Goal: Information Seeking & Learning: Learn about a topic

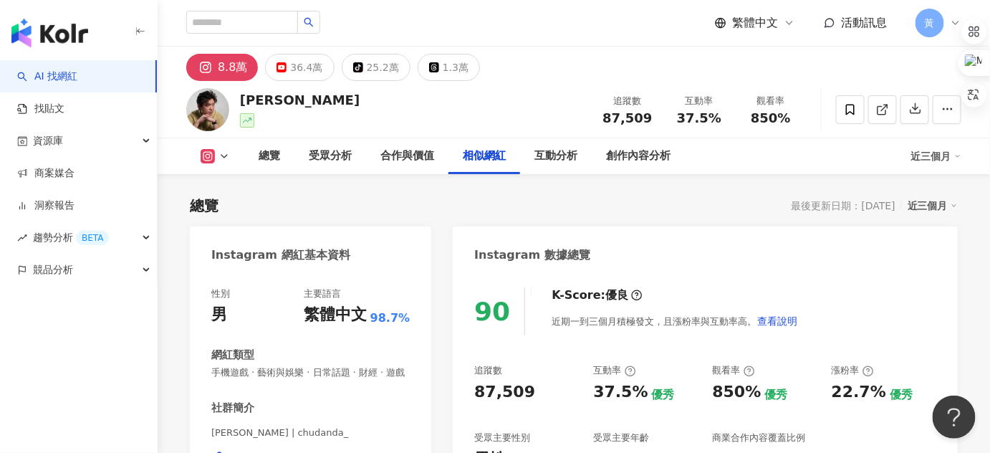
click at [518, 117] on div "阿丹 追蹤數 87,509 互動率 37.5% 觀看率 850%" at bounding box center [574, 109] width 832 height 57
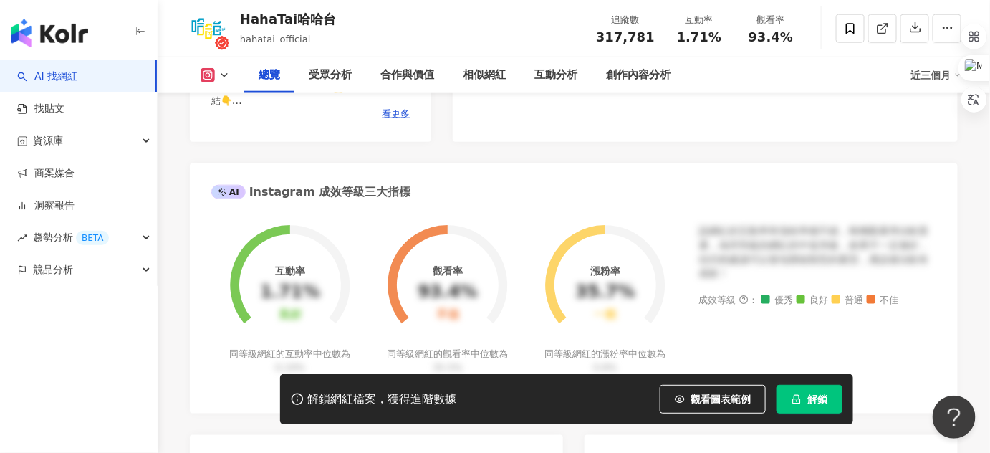
scroll to position [478, 0]
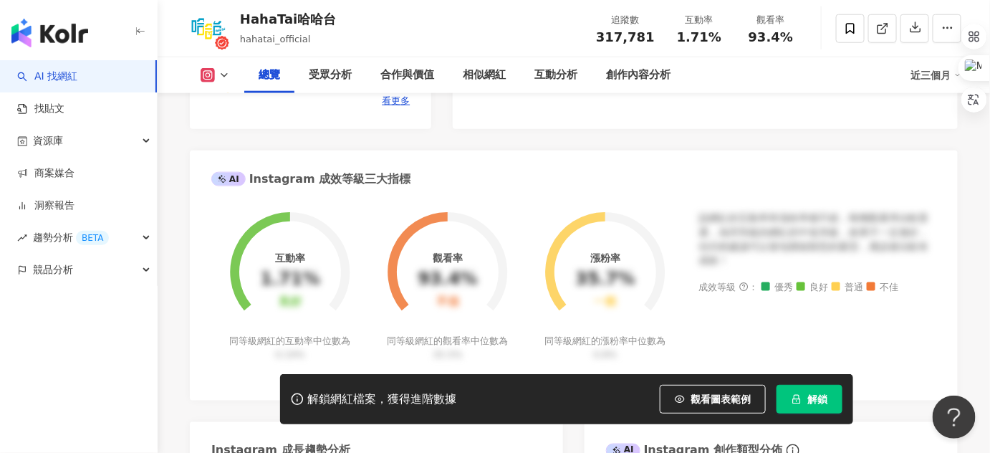
click at [800, 390] on button "解鎖" at bounding box center [809, 399] width 66 height 29
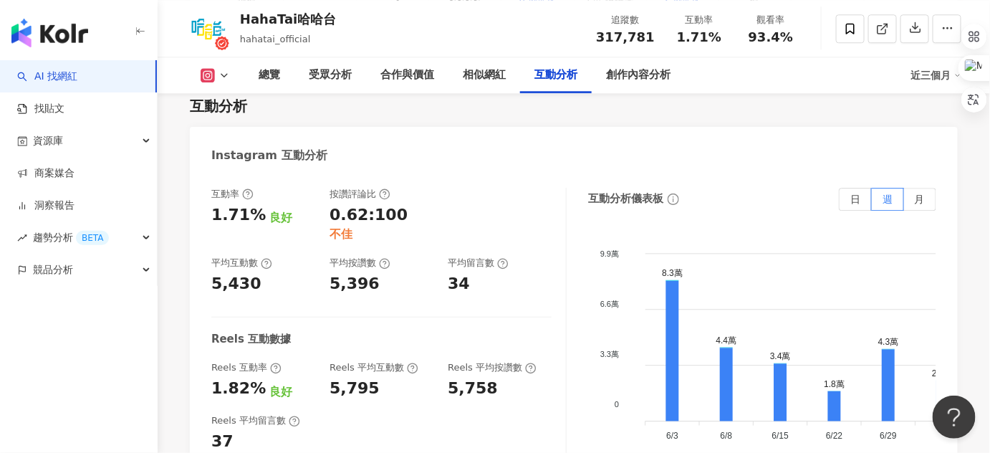
scroll to position [3148, 0]
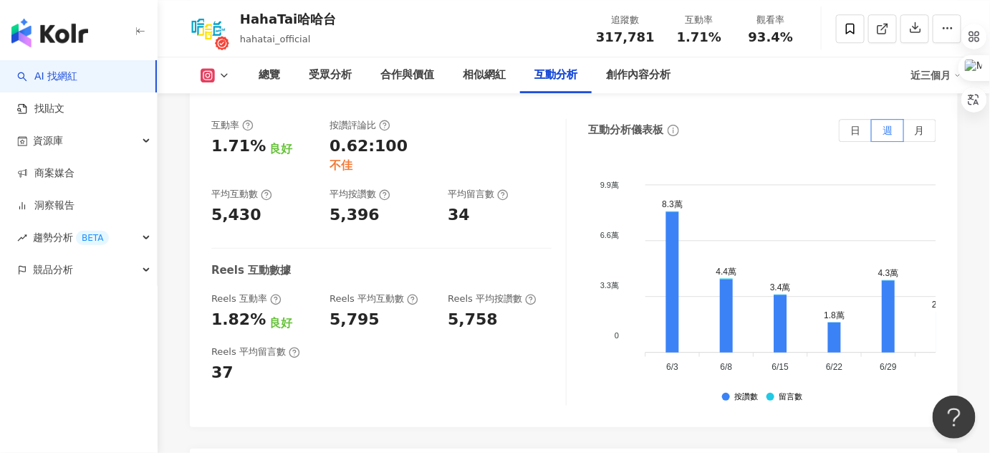
drag, startPoint x: 382, startPoint y: 378, endPoint x: 451, endPoint y: 372, distance: 69.0
click at [336, 345] on div "Reels 平均留言數 37" at bounding box center [381, 364] width 340 height 39
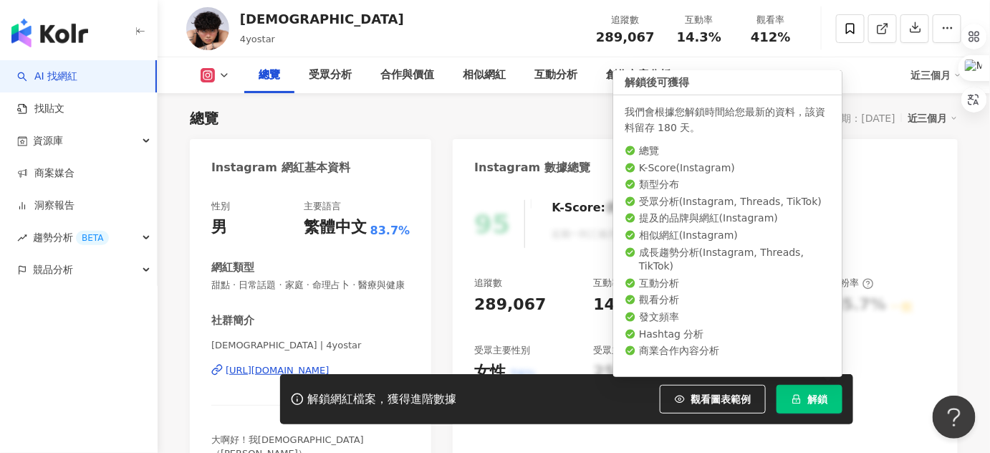
click at [817, 394] on span "解鎖" at bounding box center [817, 398] width 20 height 11
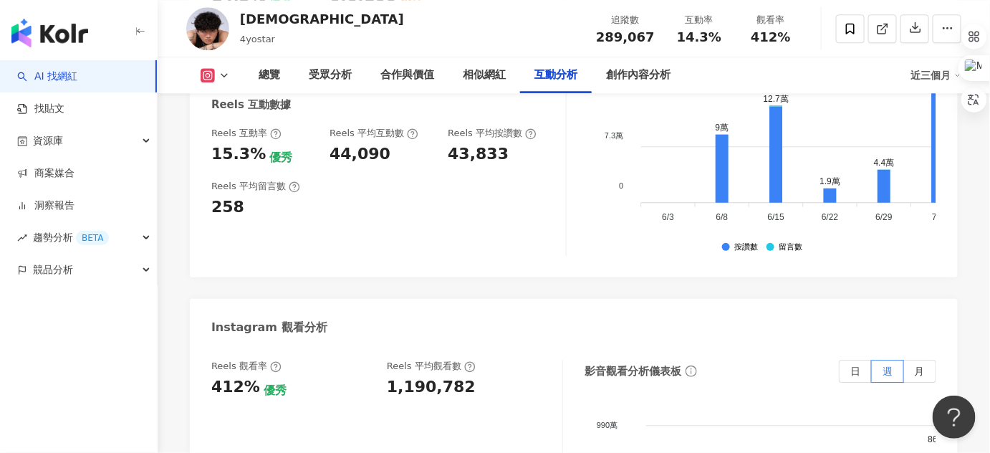
scroll to position [3017, 0]
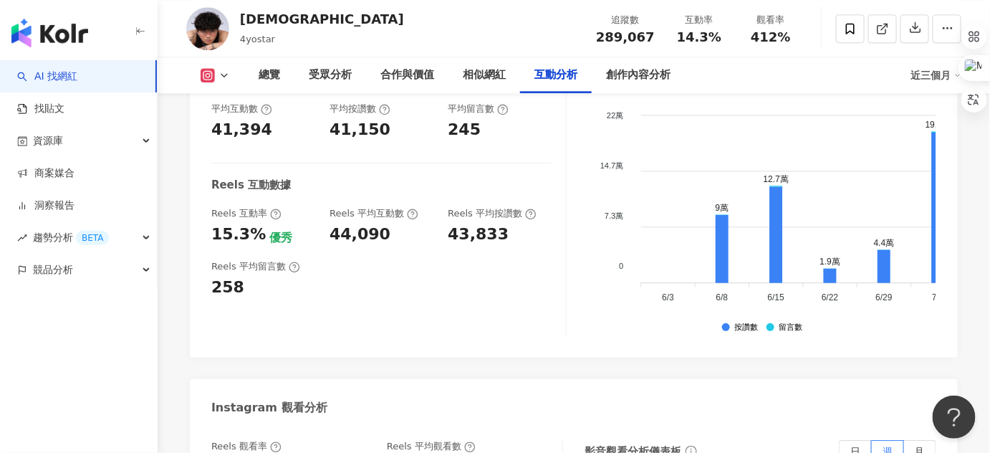
click at [384, 260] on div "Reels 平均留言數 258" at bounding box center [381, 279] width 340 height 39
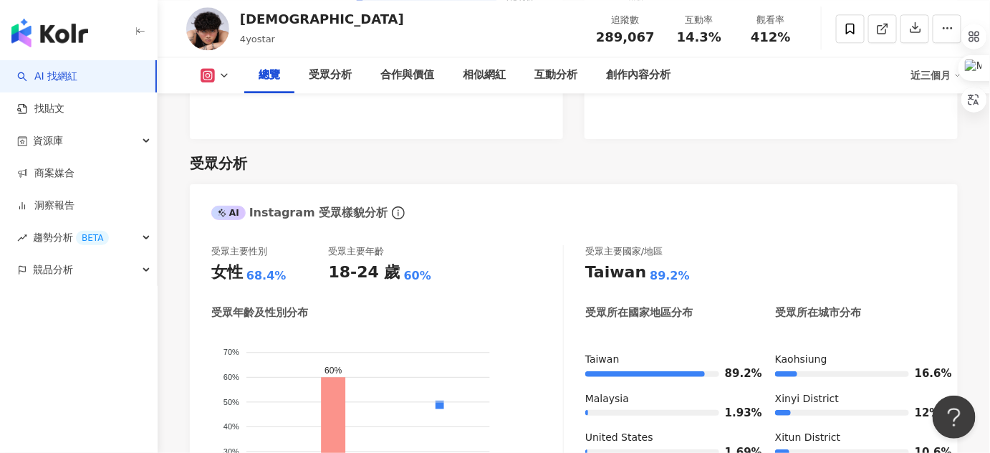
scroll to position [934, 0]
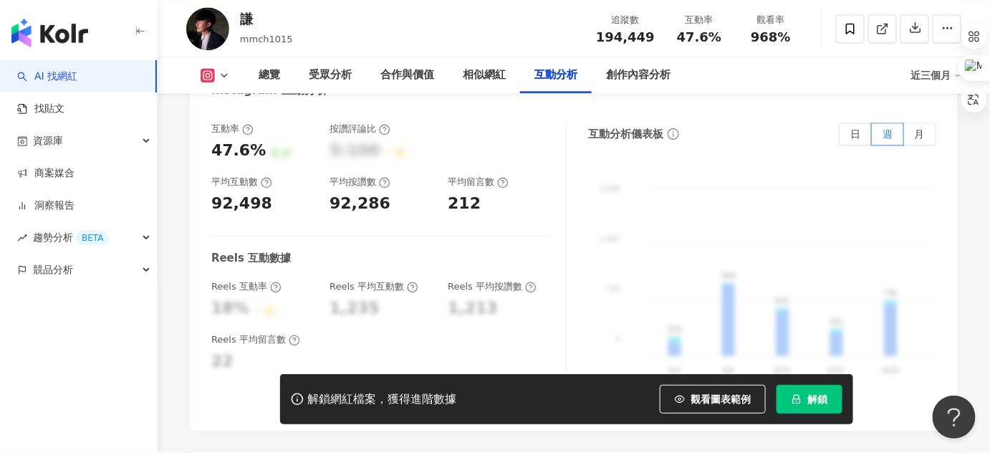
scroll to position [2952, 0]
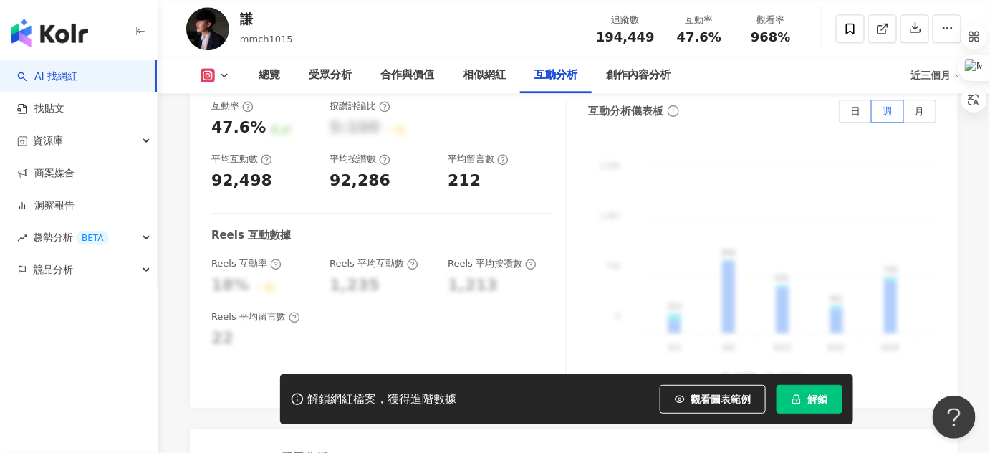
click at [799, 395] on icon "lock" at bounding box center [797, 399] width 8 height 9
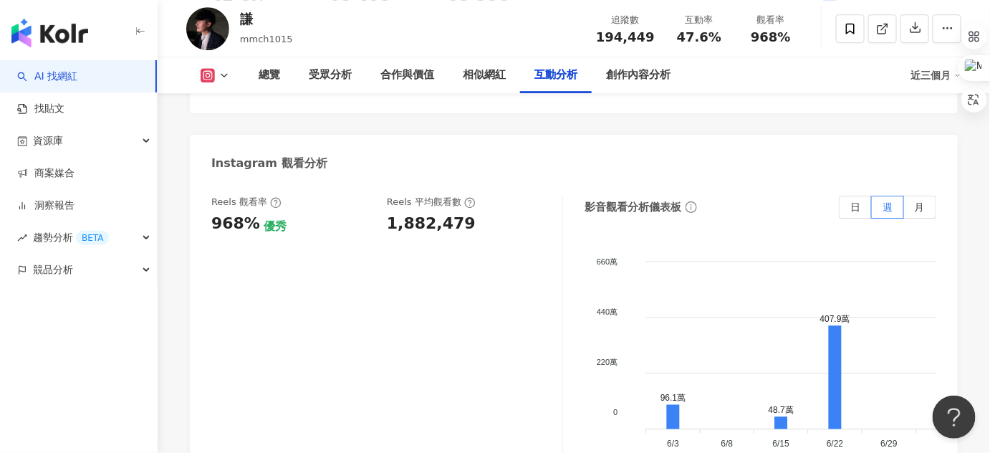
scroll to position [3343, 0]
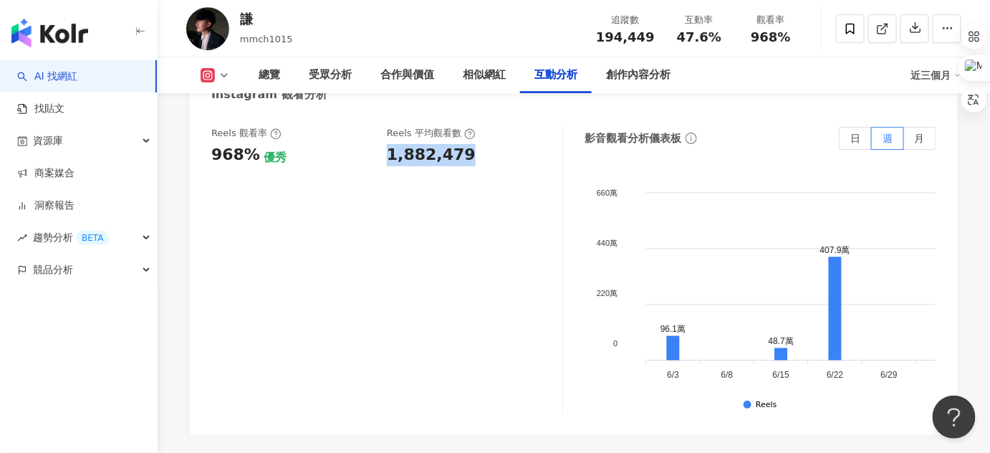
click at [476, 127] on div "Reels 觀看率 968% 優秀 Reels 平均觀看數 1,882,479" at bounding box center [379, 146] width 337 height 39
click at [441, 211] on div "Reels 觀看率 968% 優秀 Reels 平均觀看數 1,882,479" at bounding box center [387, 270] width 352 height 286
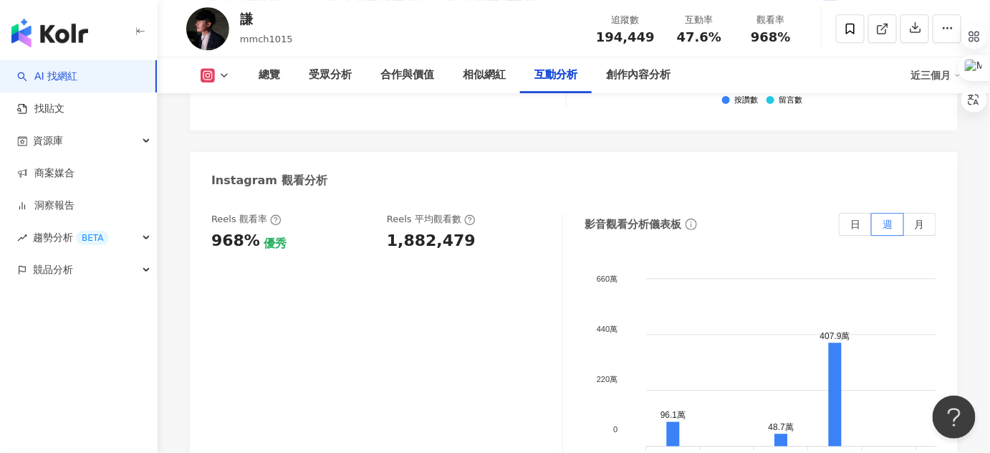
scroll to position [3213, 0]
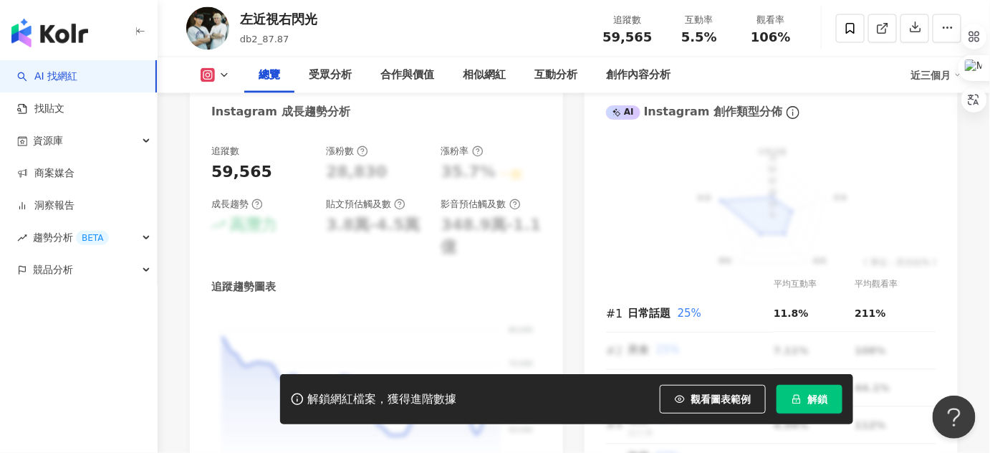
scroll to position [1195, 0]
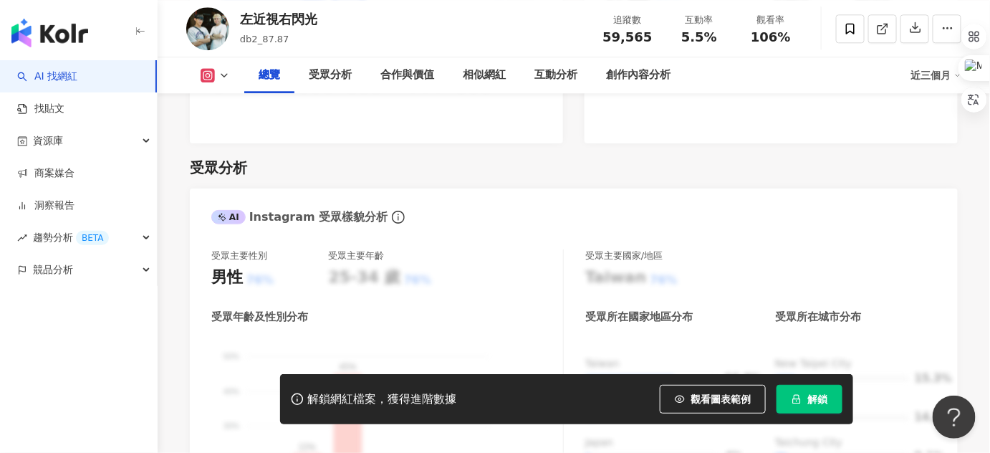
click at [799, 402] on icon "lock" at bounding box center [796, 399] width 10 height 10
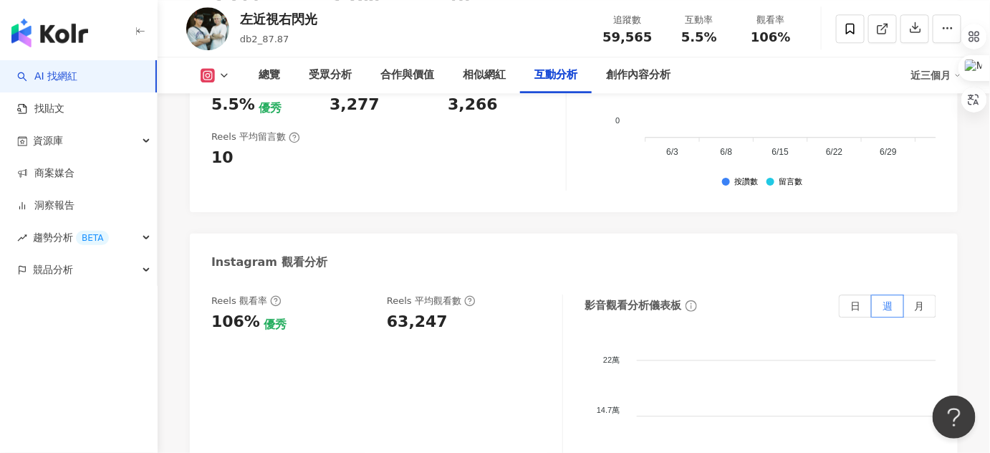
scroll to position [3100, 0]
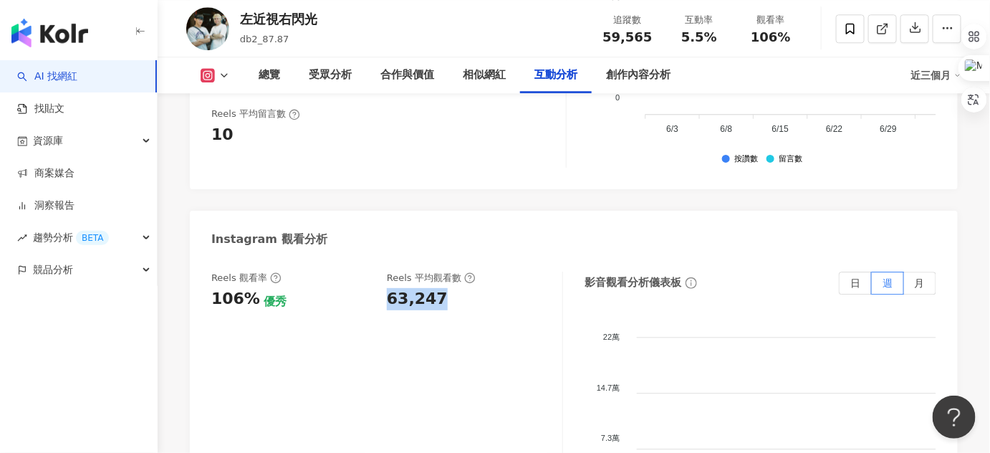
drag, startPoint x: 385, startPoint y: 281, endPoint x: 448, endPoint y: 281, distance: 62.3
click at [448, 281] on div "Reels 觀看率 106% 優秀 Reels 平均觀看數 63,247" at bounding box center [379, 290] width 337 height 39
copy div "63,247"
click at [347, 330] on div "Reels 觀看率 106% 優秀 Reels 平均觀看數 63,247" at bounding box center [387, 414] width 352 height 286
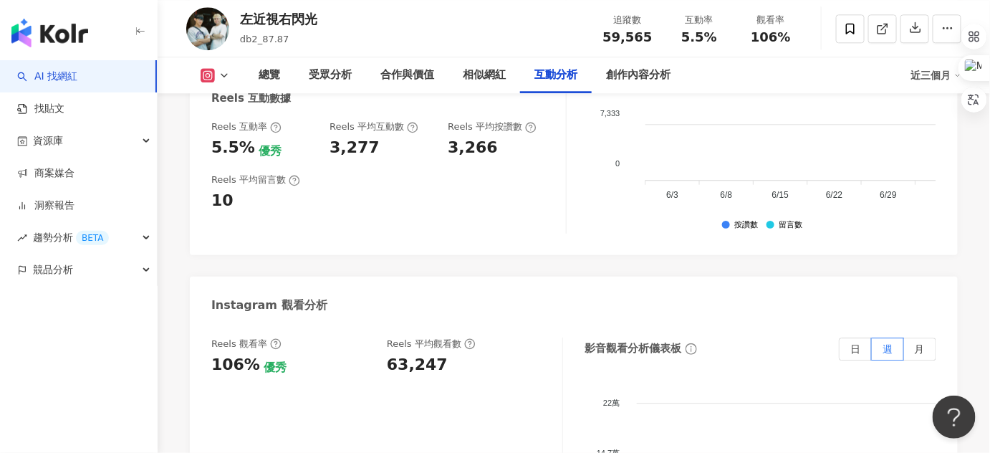
scroll to position [2970, 0]
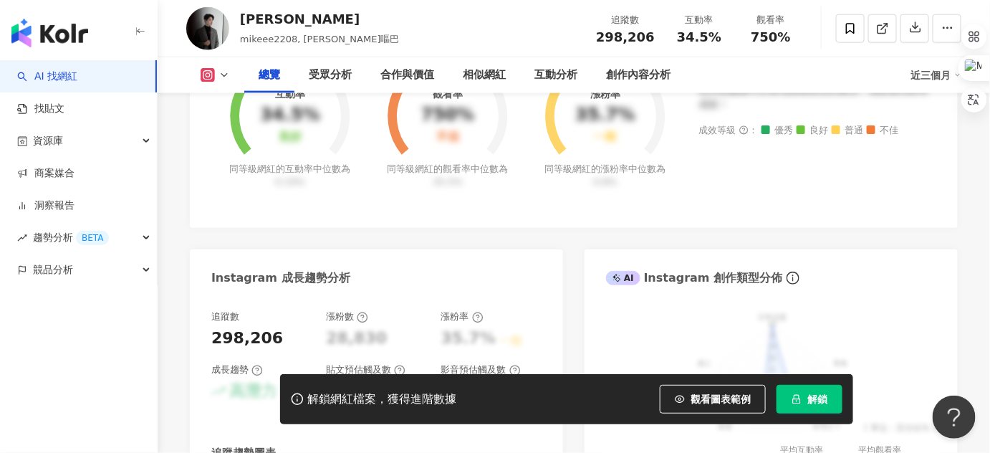
scroll to position [999, 0]
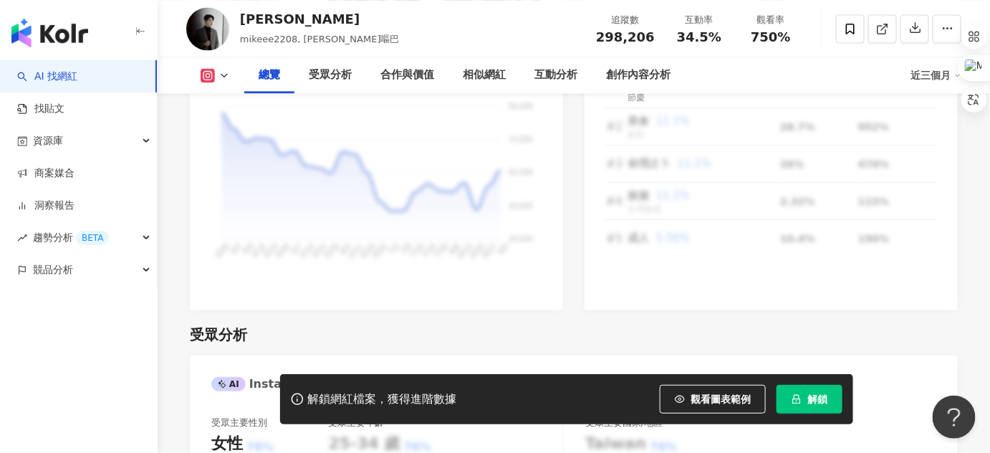
click at [822, 407] on button "解鎖" at bounding box center [809, 399] width 66 height 29
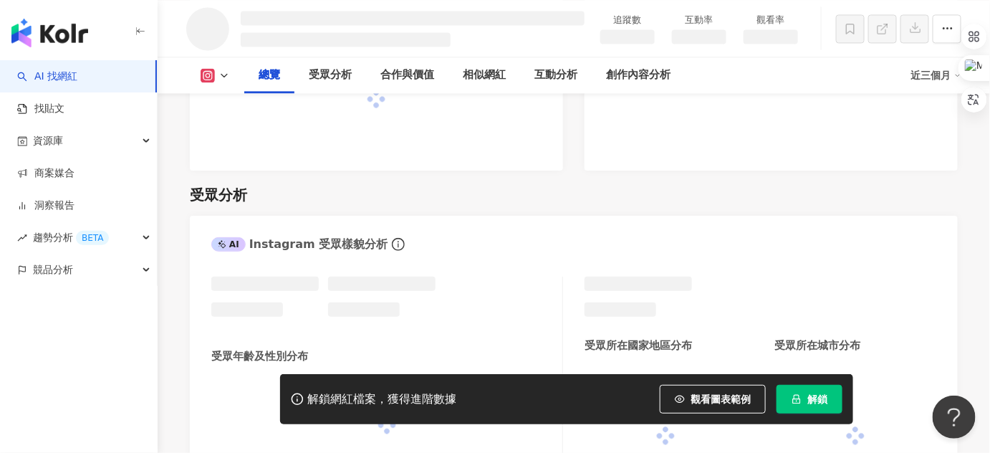
scroll to position [949, 0]
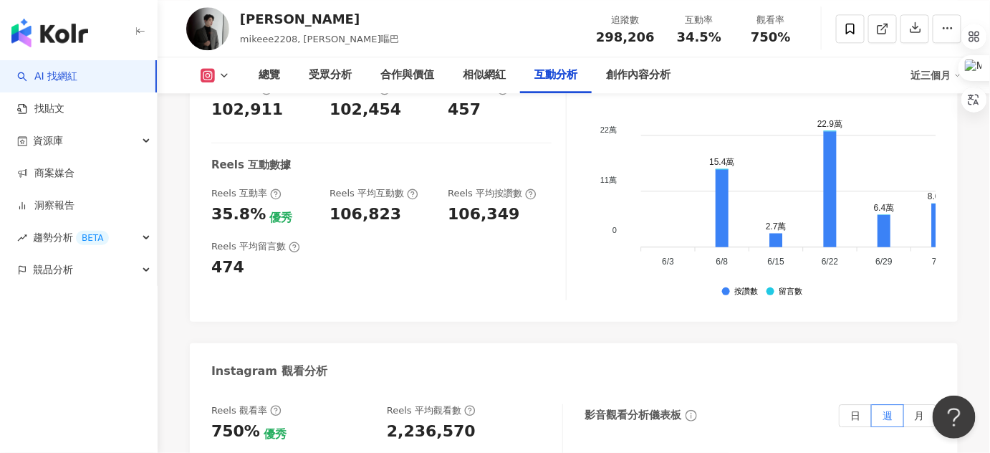
scroll to position [3083, 0]
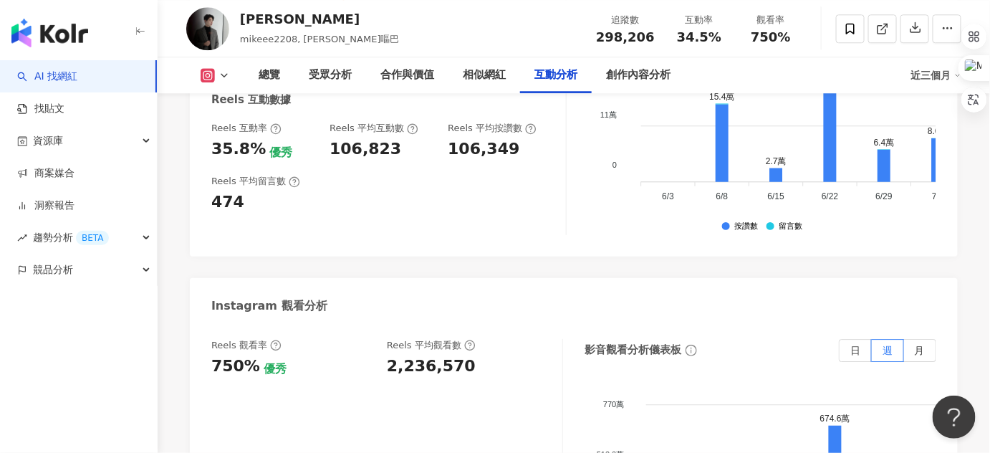
click at [458, 342] on div "Reels 平均觀看數" at bounding box center [431, 345] width 89 height 13
drag, startPoint x: 390, startPoint y: 370, endPoint x: 472, endPoint y: 370, distance: 82.4
click at [472, 370] on div "2,236,570" at bounding box center [467, 366] width 161 height 22
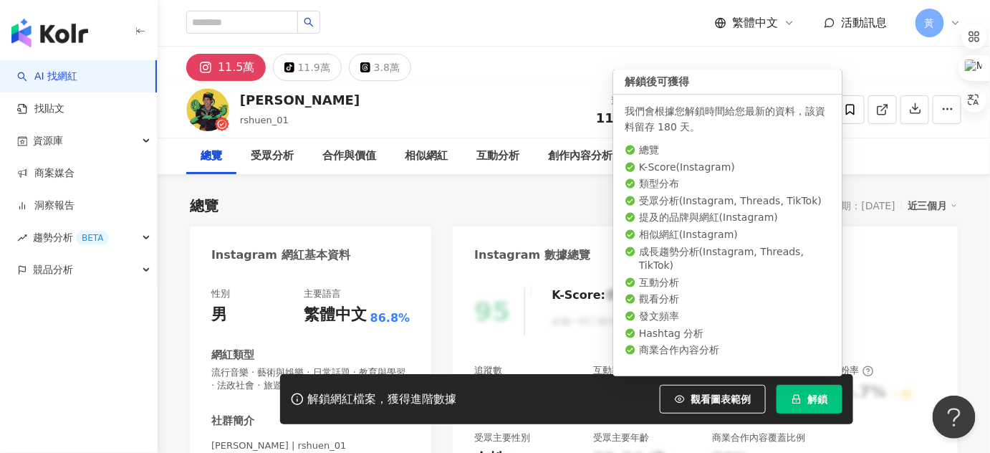
click at [809, 397] on span "解鎖" at bounding box center [817, 398] width 20 height 11
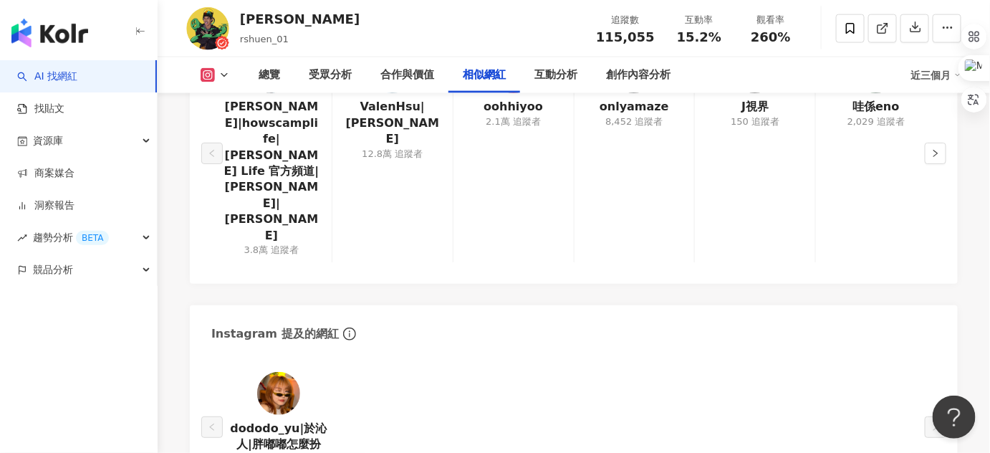
scroll to position [2692, 0]
